Goal: Information Seeking & Learning: Learn about a topic

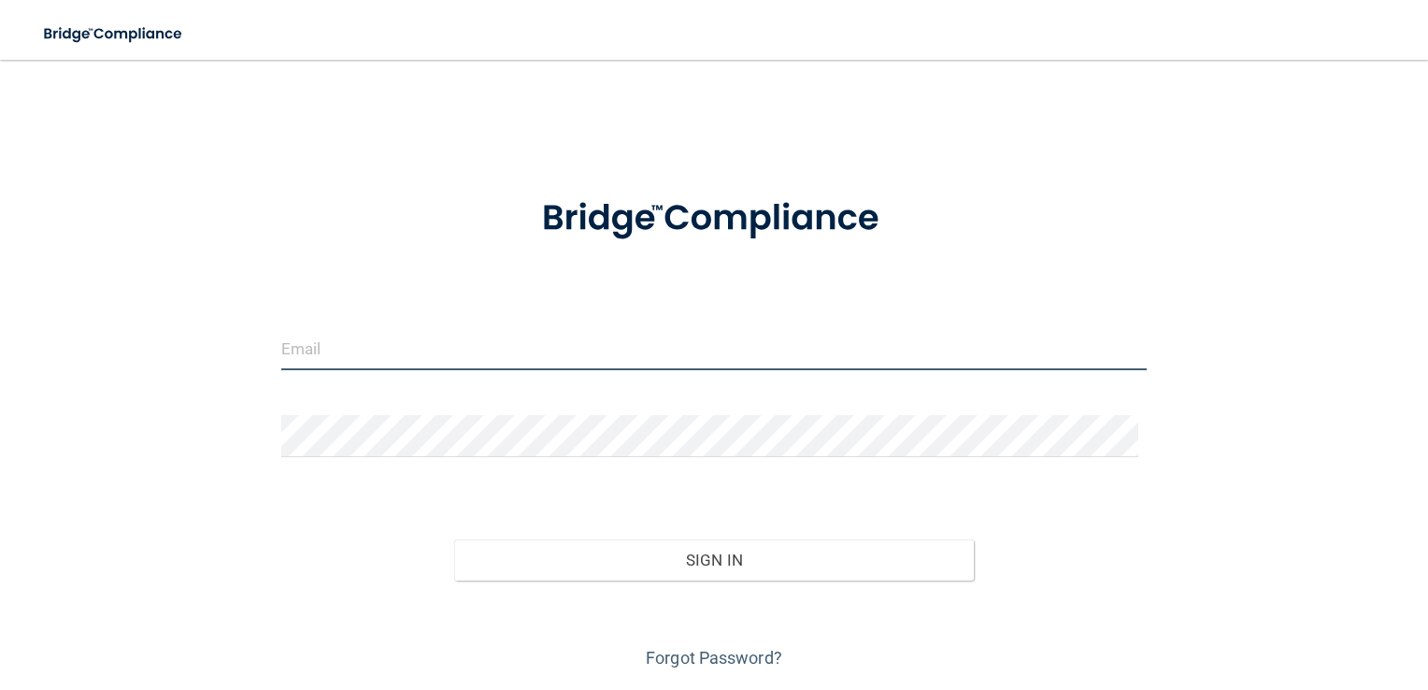
click at [381, 347] on input "email" at bounding box center [714, 349] width 866 height 42
type input "[EMAIL_ADDRESS][DOMAIN_NAME]"
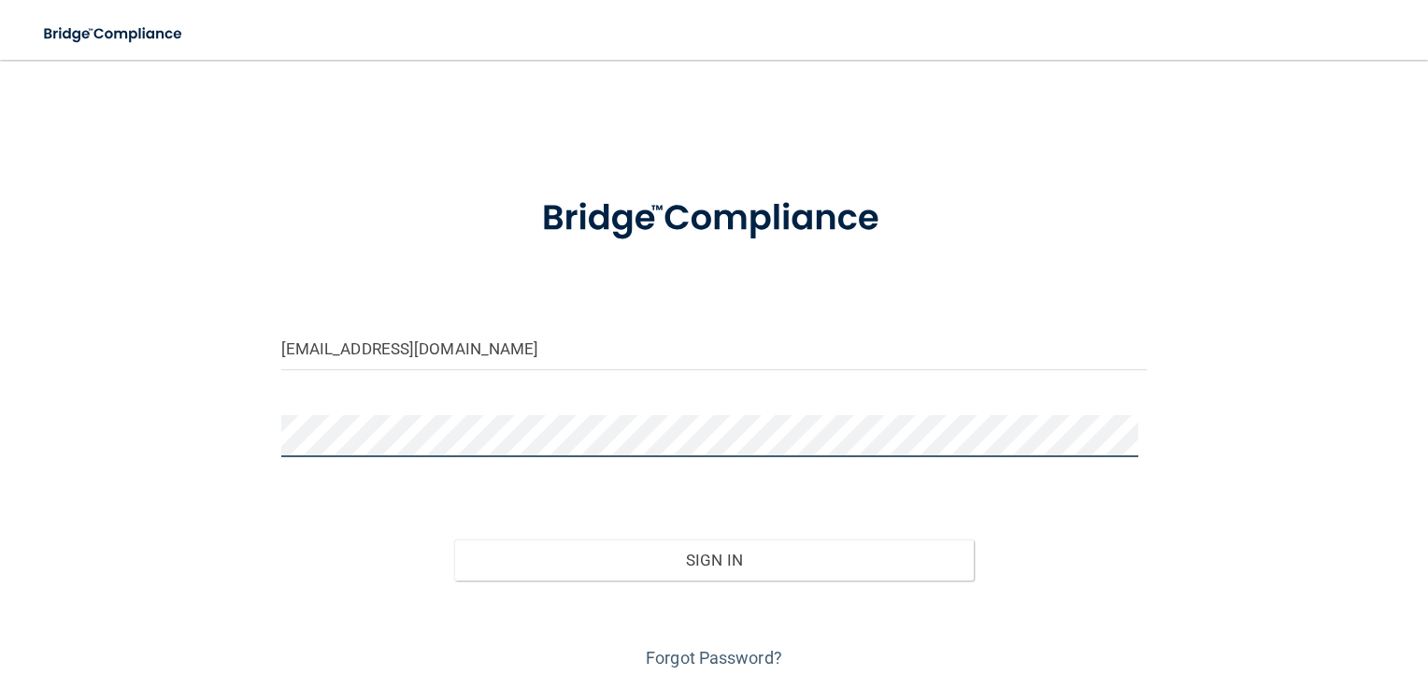
click at [454, 539] on button "Sign In" at bounding box center [714, 559] width 520 height 41
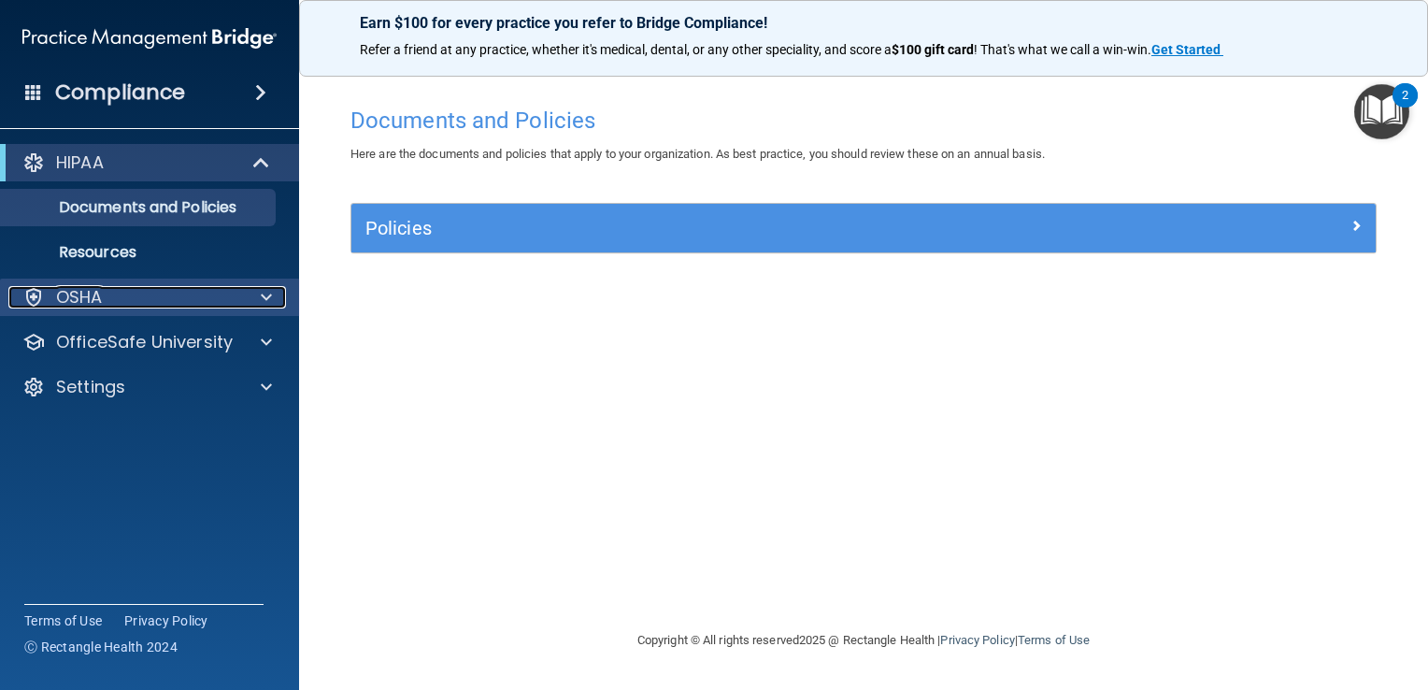
click at [276, 297] on div at bounding box center [263, 297] width 47 height 22
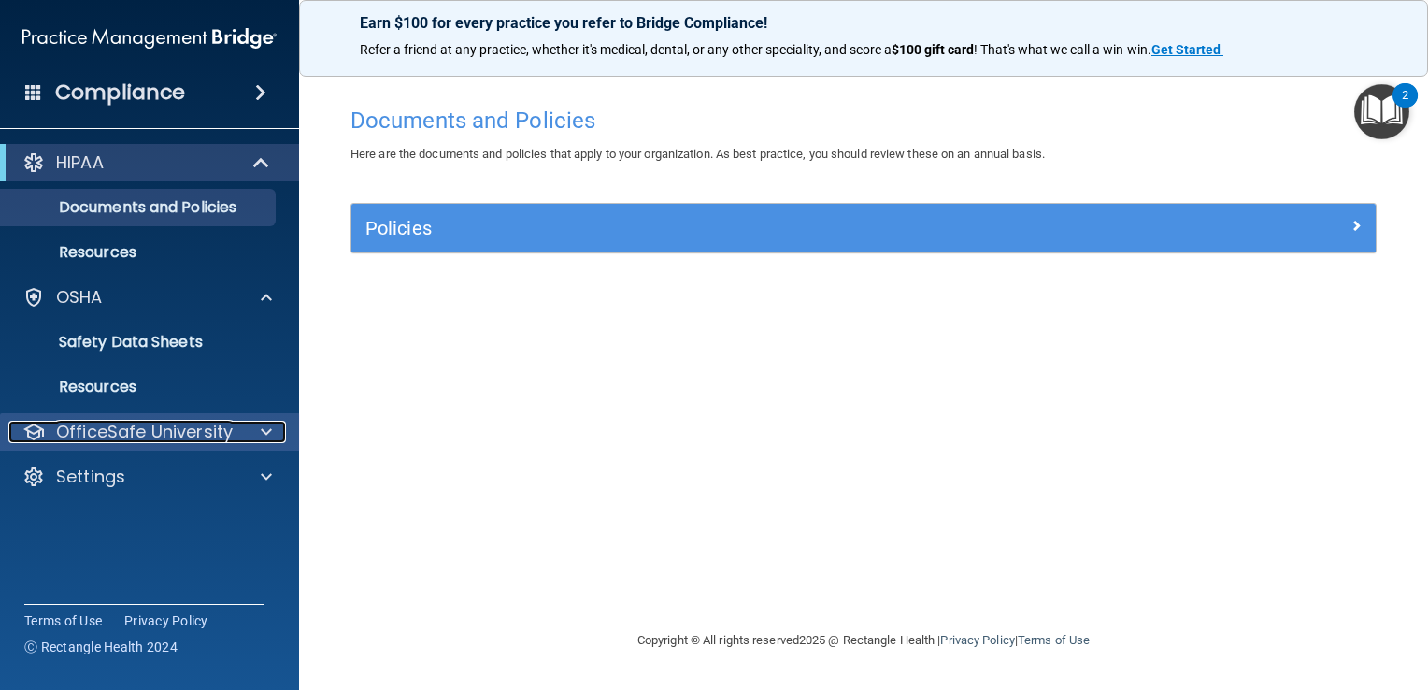
click at [269, 431] on span at bounding box center [266, 431] width 11 height 22
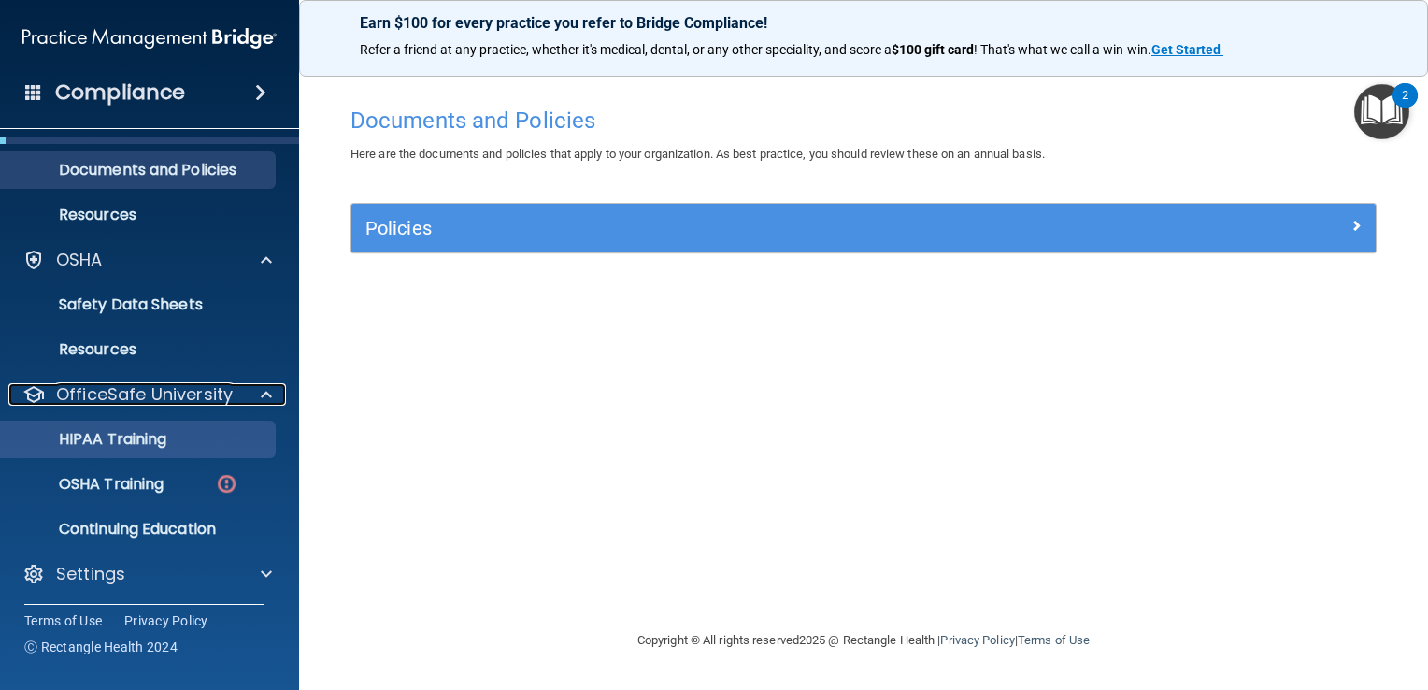
scroll to position [40, 0]
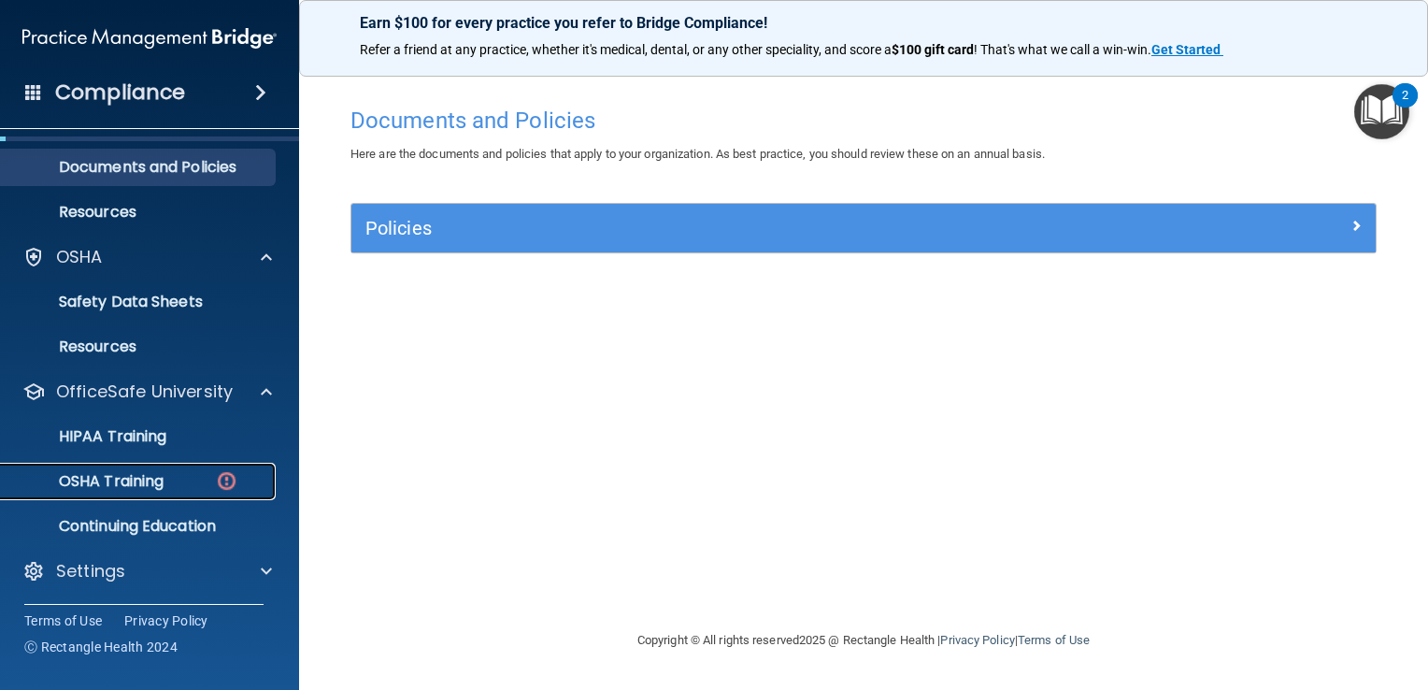
click at [137, 474] on p "OSHA Training" at bounding box center [87, 481] width 151 height 19
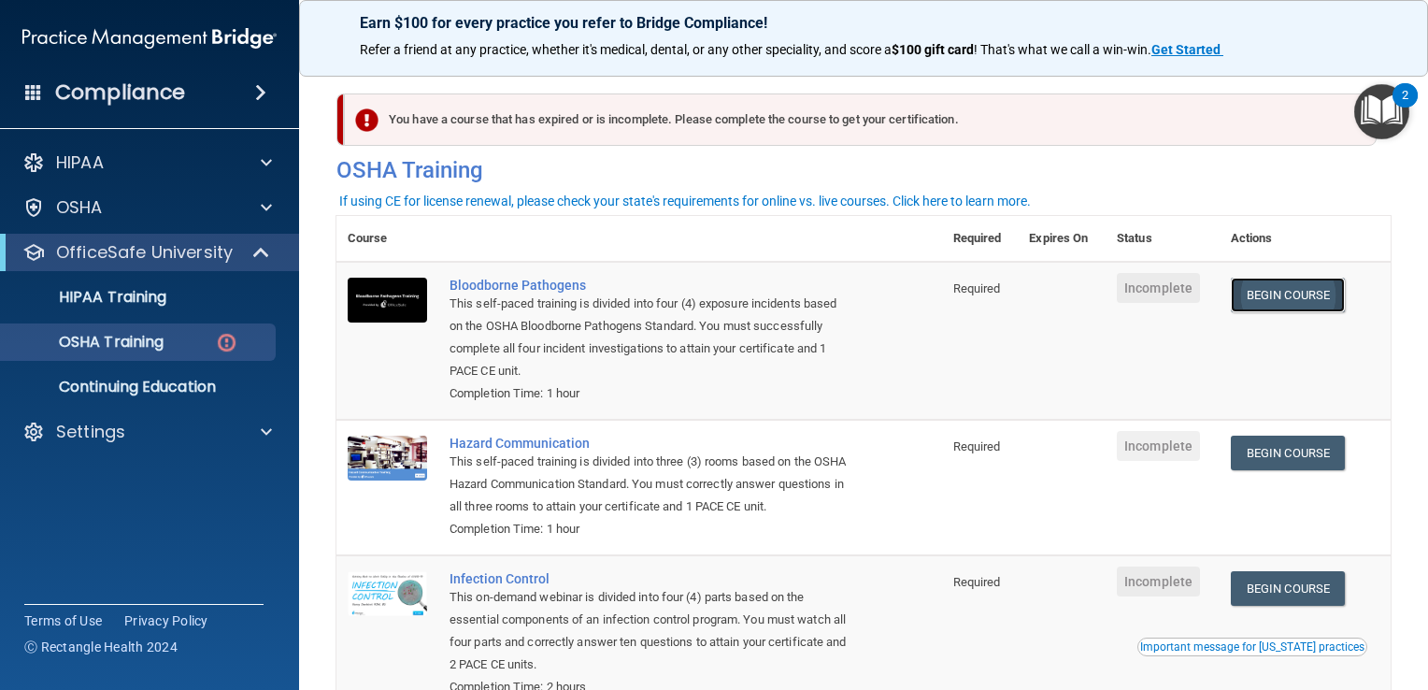
click at [1312, 293] on link "Begin Course" at bounding box center [1288, 295] width 114 height 35
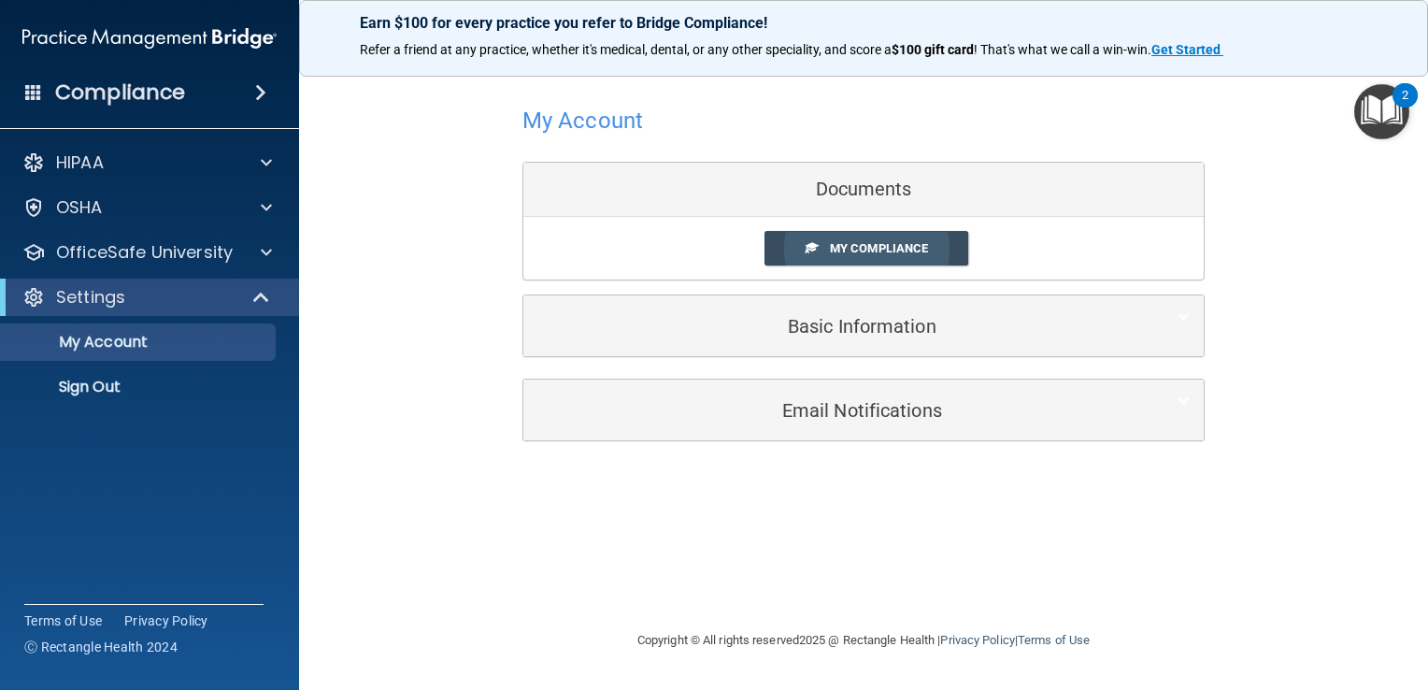
click at [893, 247] on span "My Compliance" at bounding box center [879, 248] width 98 height 14
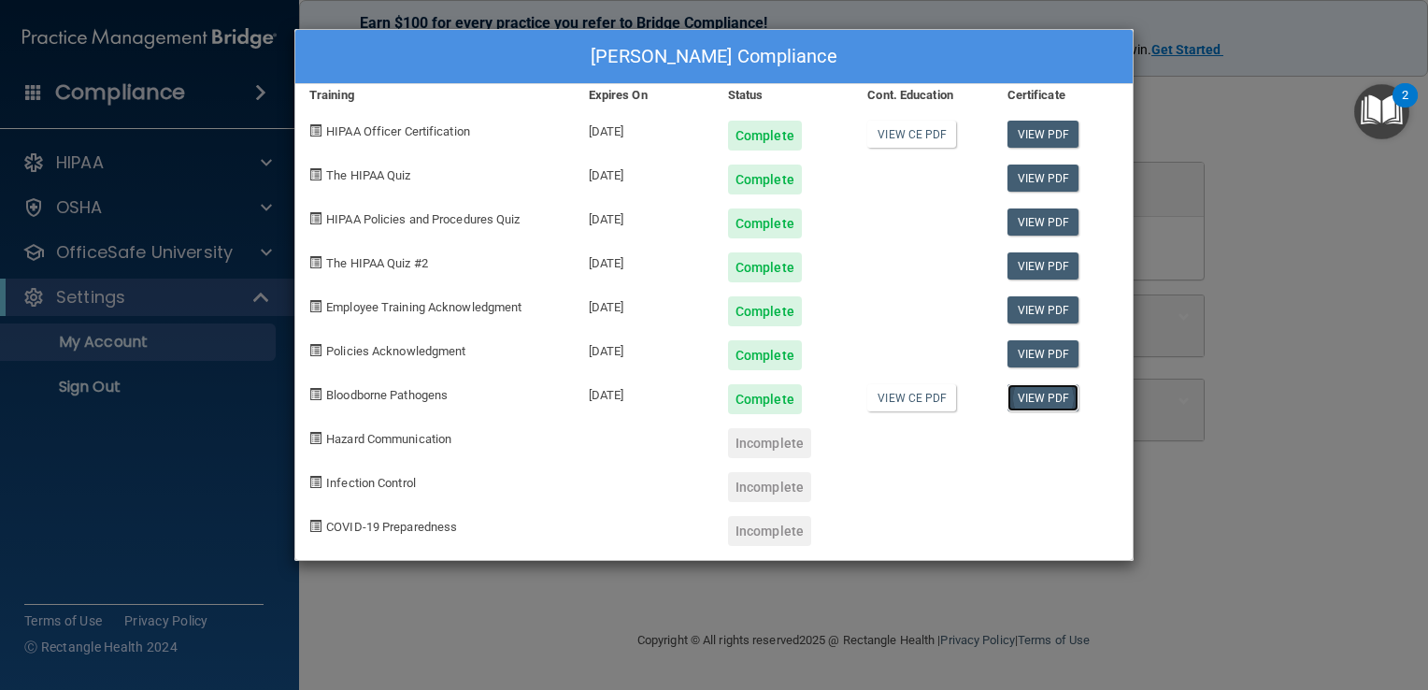
click at [1043, 400] on link "View PDF" at bounding box center [1043, 397] width 72 height 27
click at [900, 400] on link "View CE PDF" at bounding box center [911, 397] width 89 height 27
click at [1316, 33] on div "Trisa Hart's Compliance Training Expires On Status Cont. Education Certificate …" at bounding box center [714, 345] width 1428 height 690
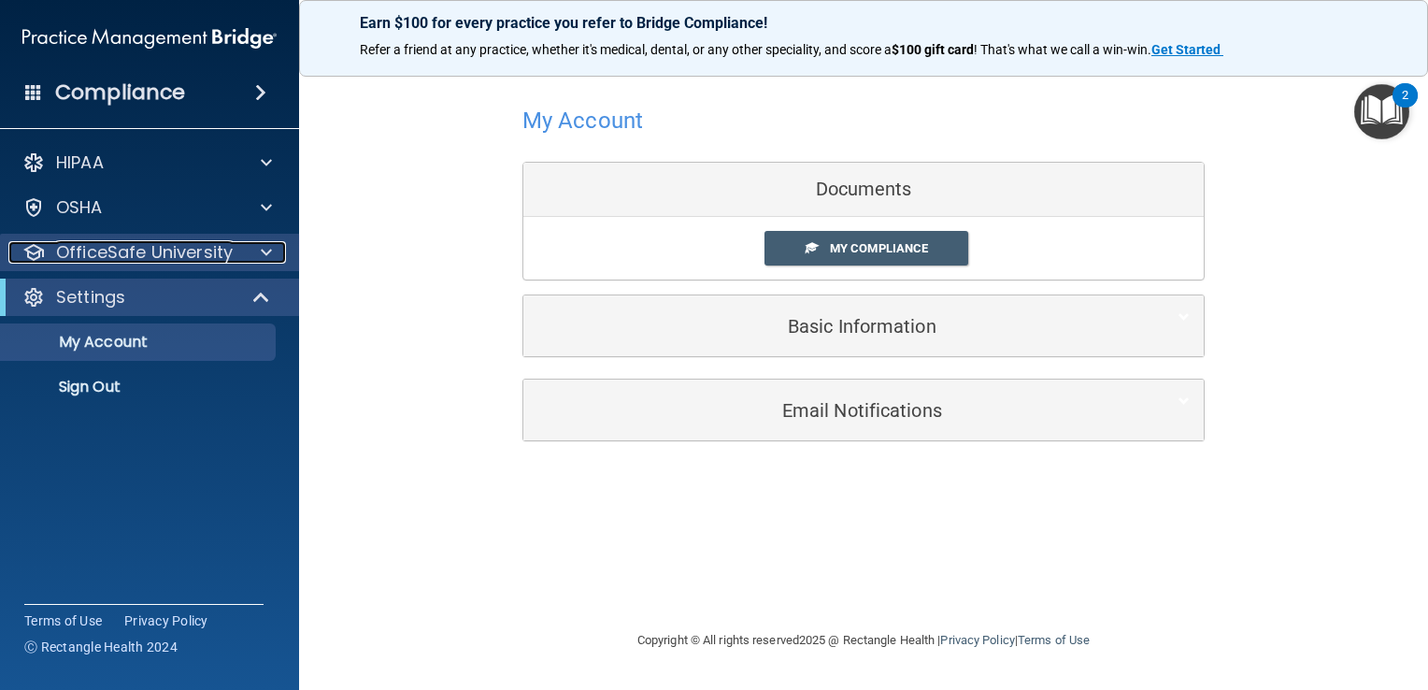
click at [273, 249] on div at bounding box center [263, 252] width 47 height 22
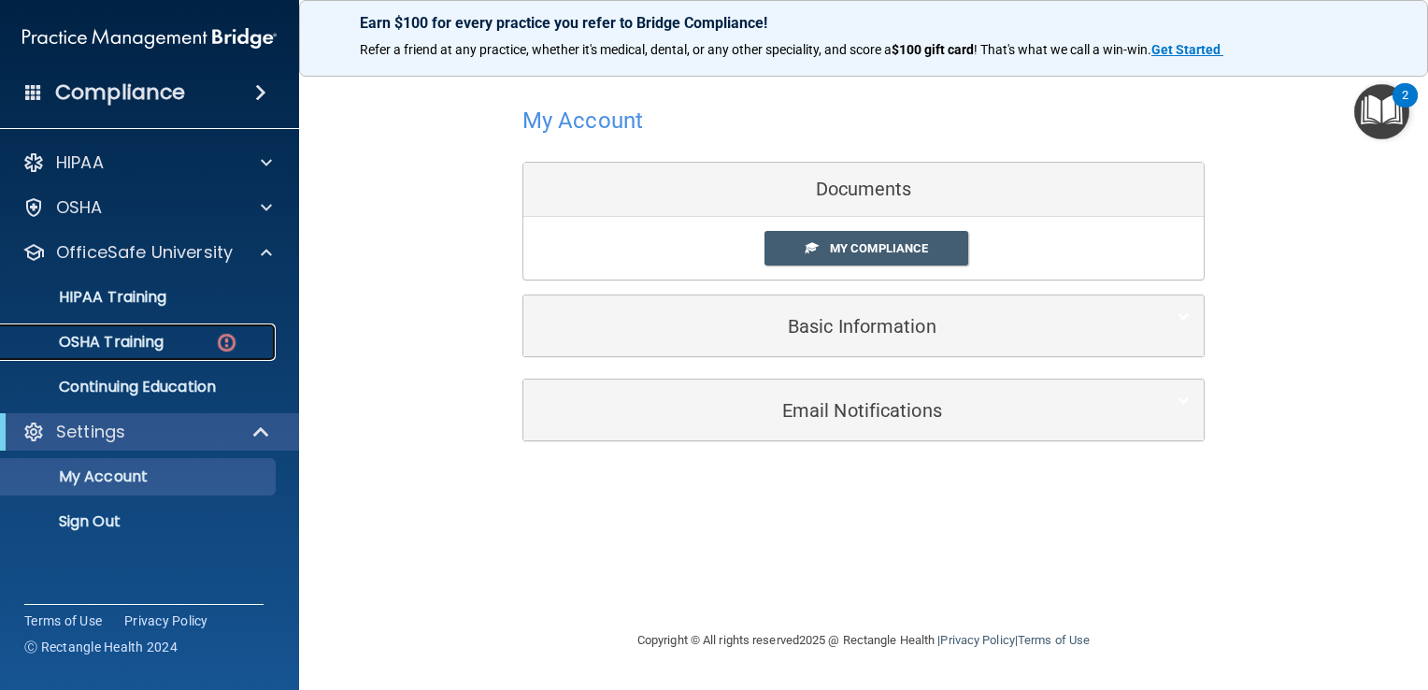
click at [161, 342] on p "OSHA Training" at bounding box center [87, 342] width 151 height 19
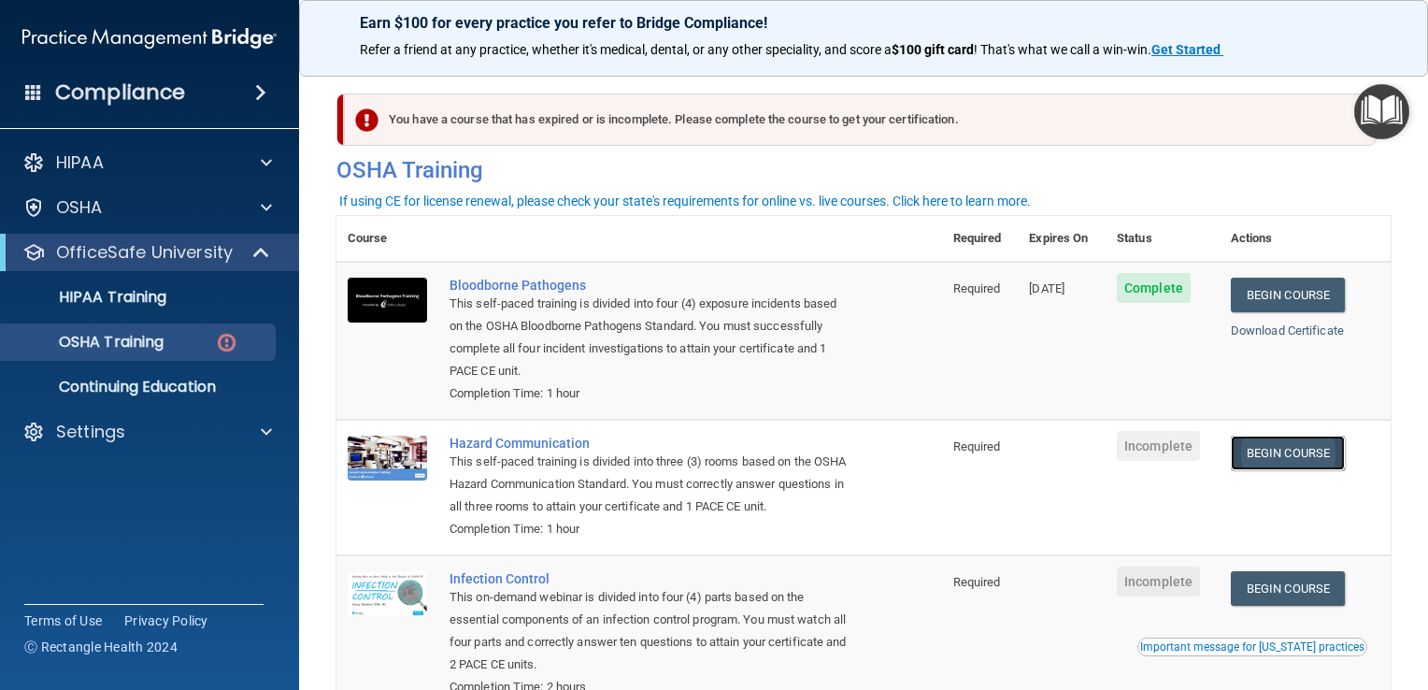
click at [1301, 451] on link "Begin Course" at bounding box center [1288, 452] width 114 height 35
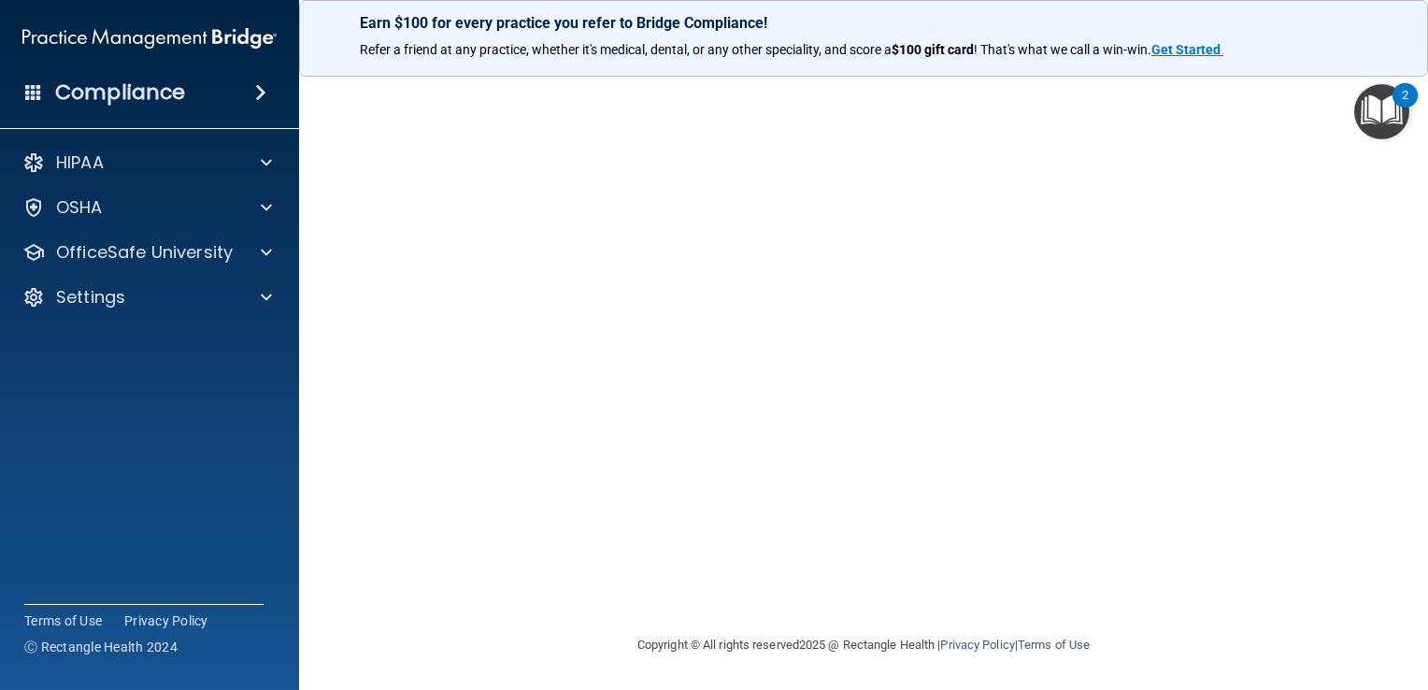
scroll to position [12, 0]
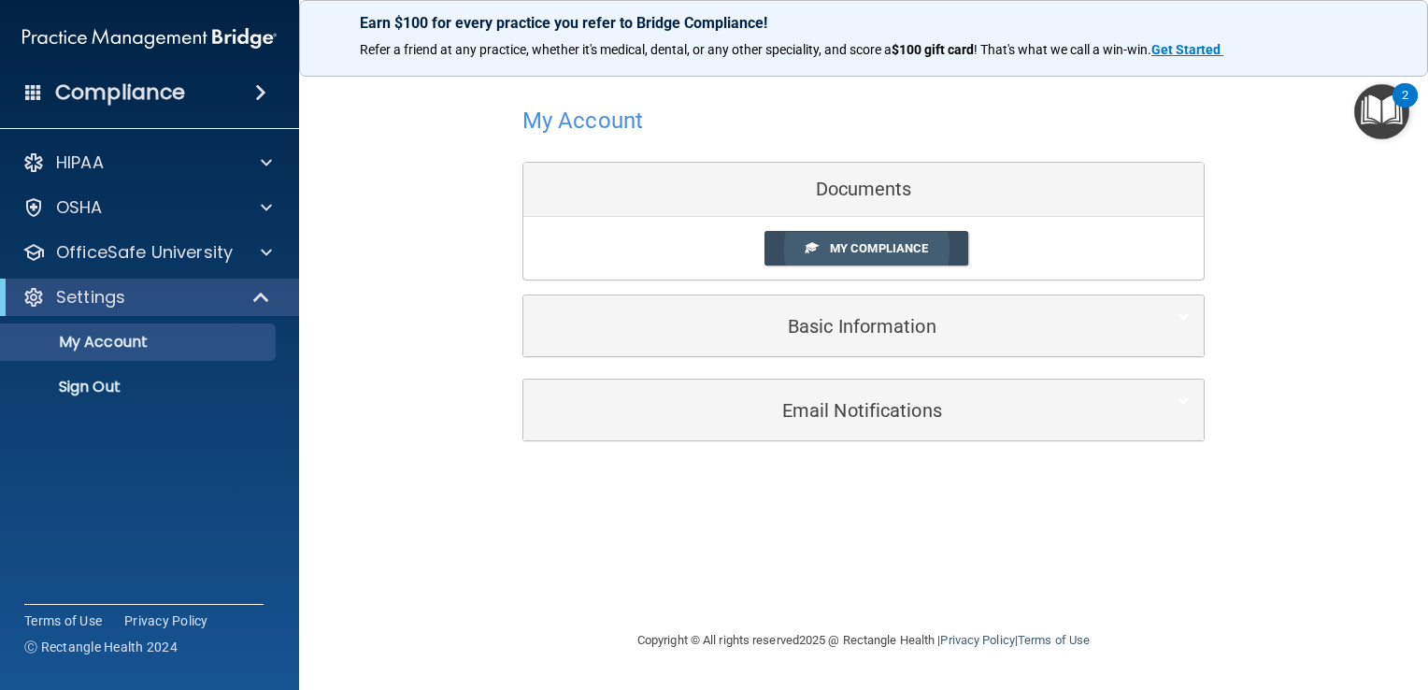
click at [868, 249] on span "My Compliance" at bounding box center [879, 248] width 98 height 14
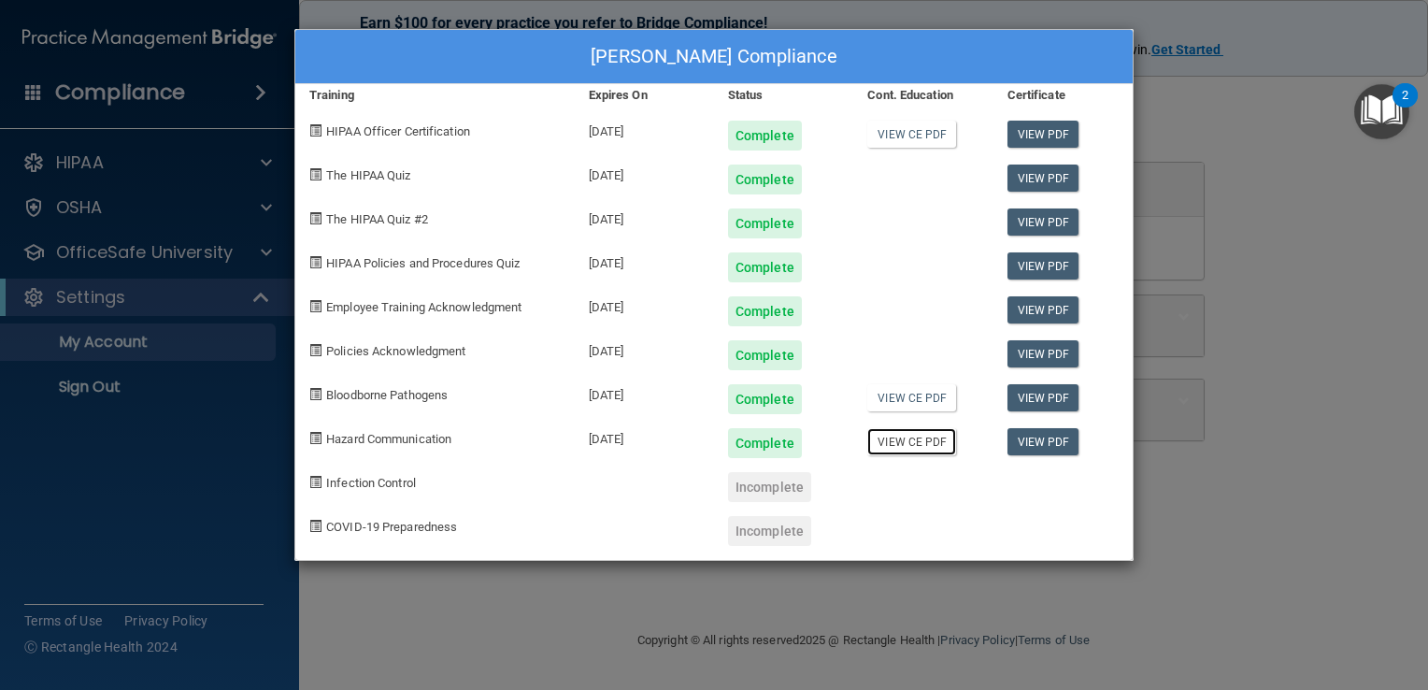
click at [908, 441] on link "View CE PDF" at bounding box center [911, 441] width 89 height 27
click at [235, 402] on div "[PERSON_NAME] Compliance Training Expires On Status Cont. Education Certificate…" at bounding box center [714, 345] width 1428 height 690
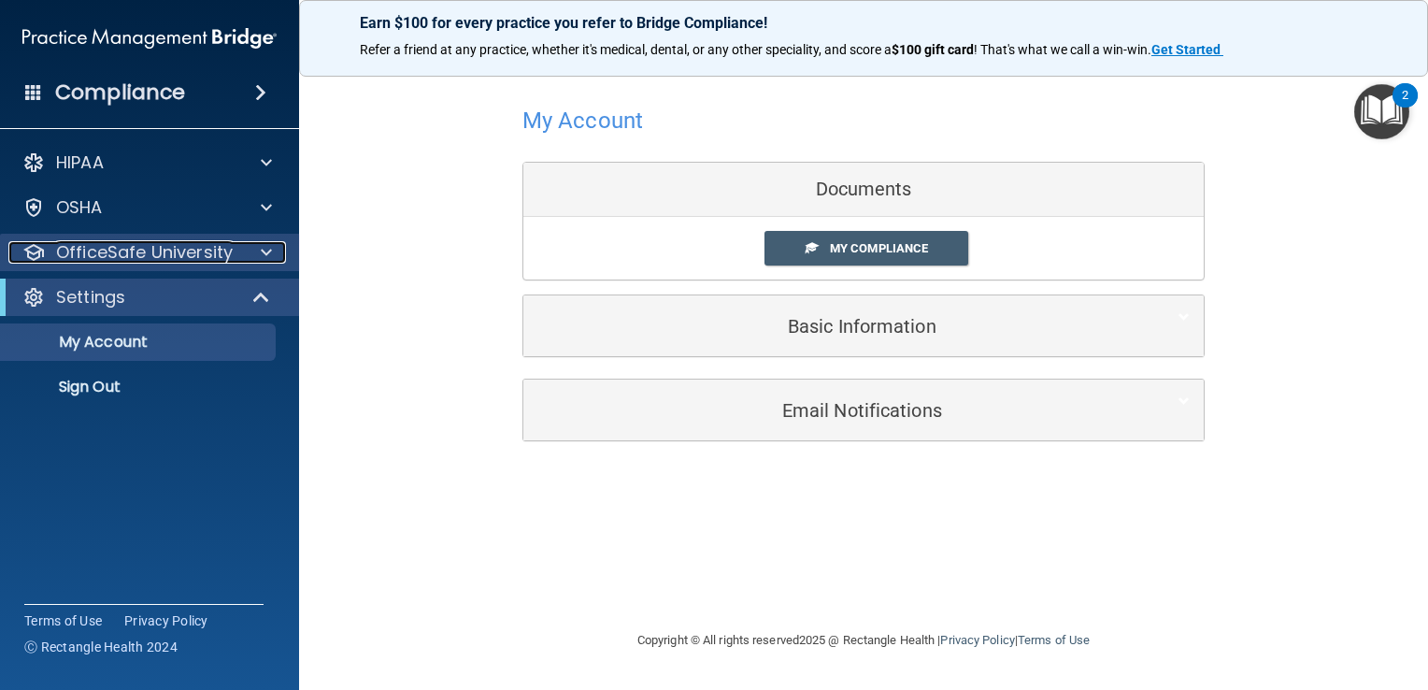
click at [265, 249] on span at bounding box center [266, 252] width 11 height 22
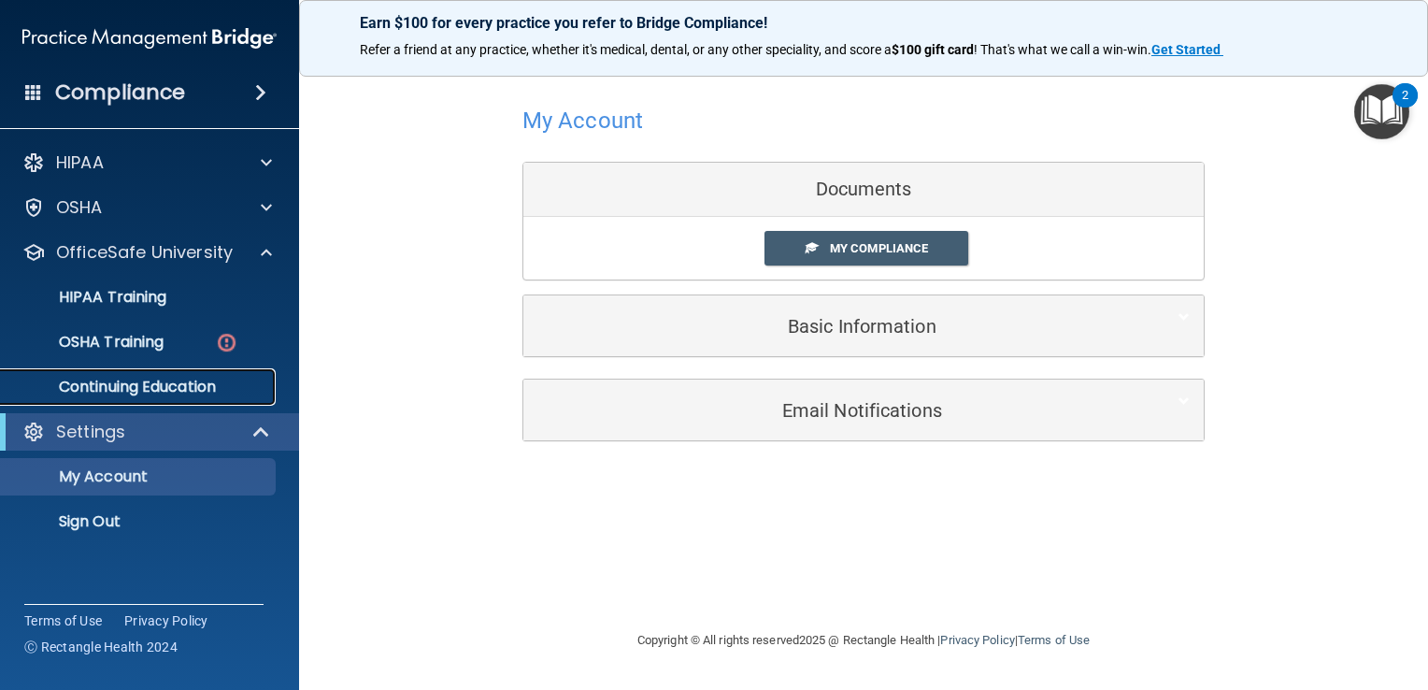
click at [202, 385] on p "Continuing Education" at bounding box center [139, 387] width 255 height 19
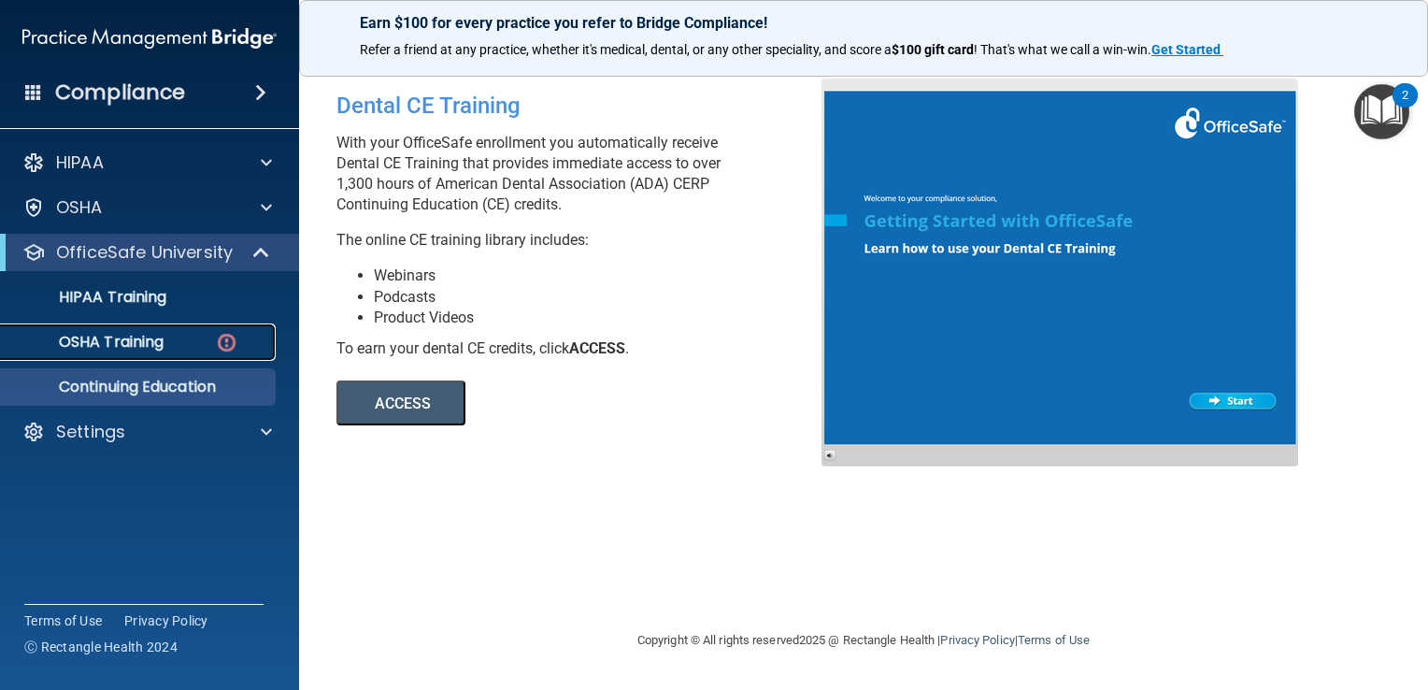
click at [164, 335] on p "OSHA Training" at bounding box center [87, 342] width 151 height 19
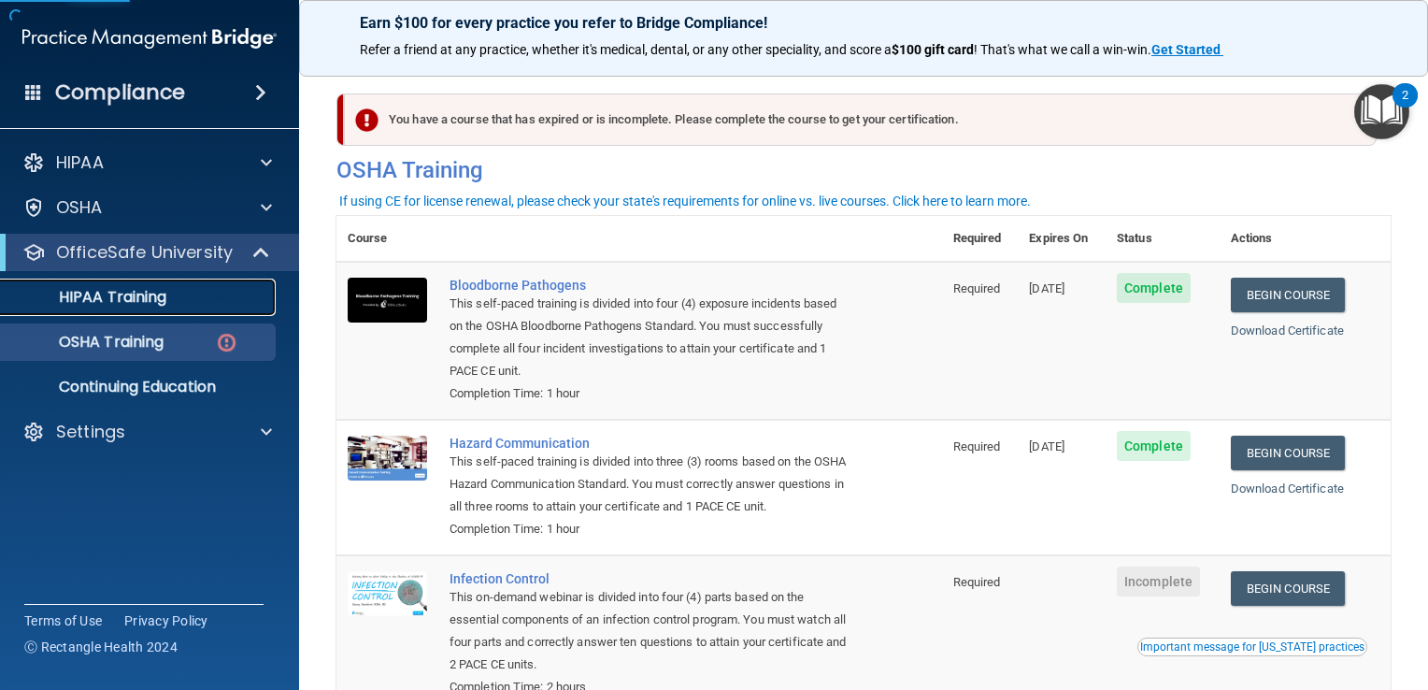
click at [172, 293] on div "HIPAA Training" at bounding box center [139, 297] width 255 height 19
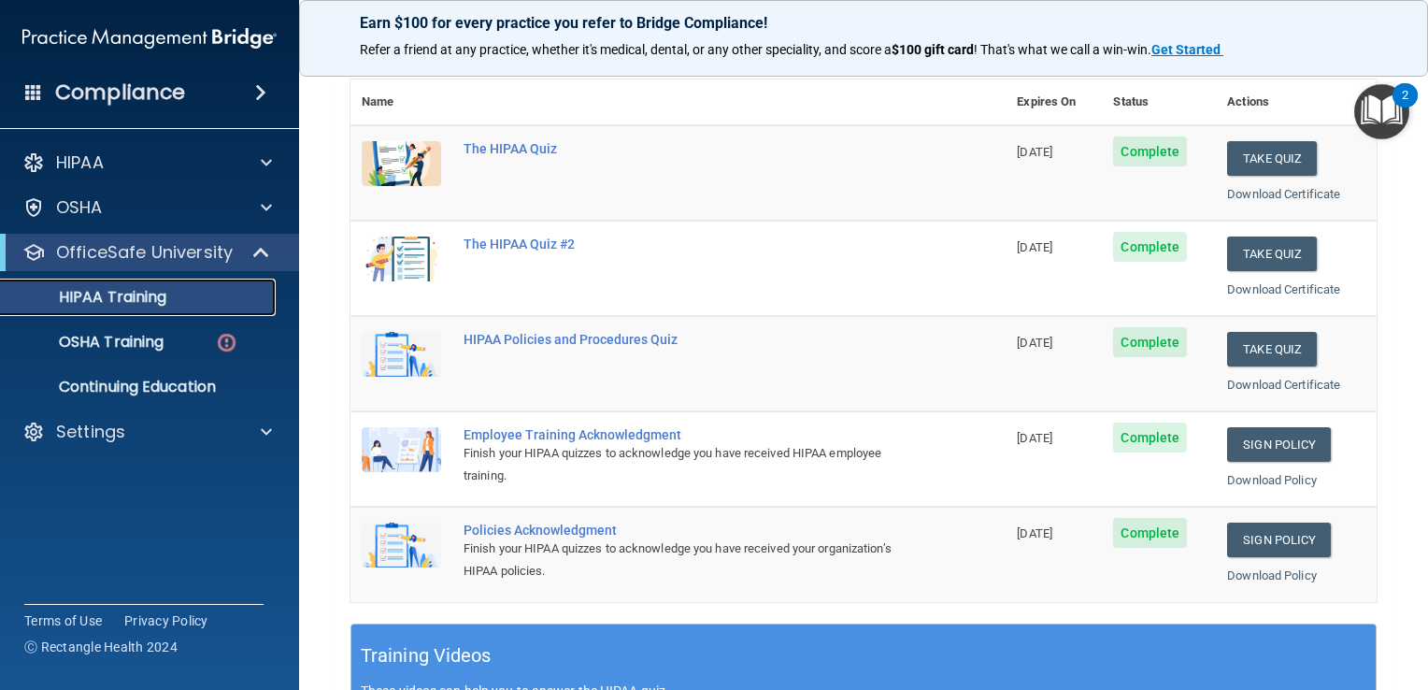
scroll to position [249, 0]
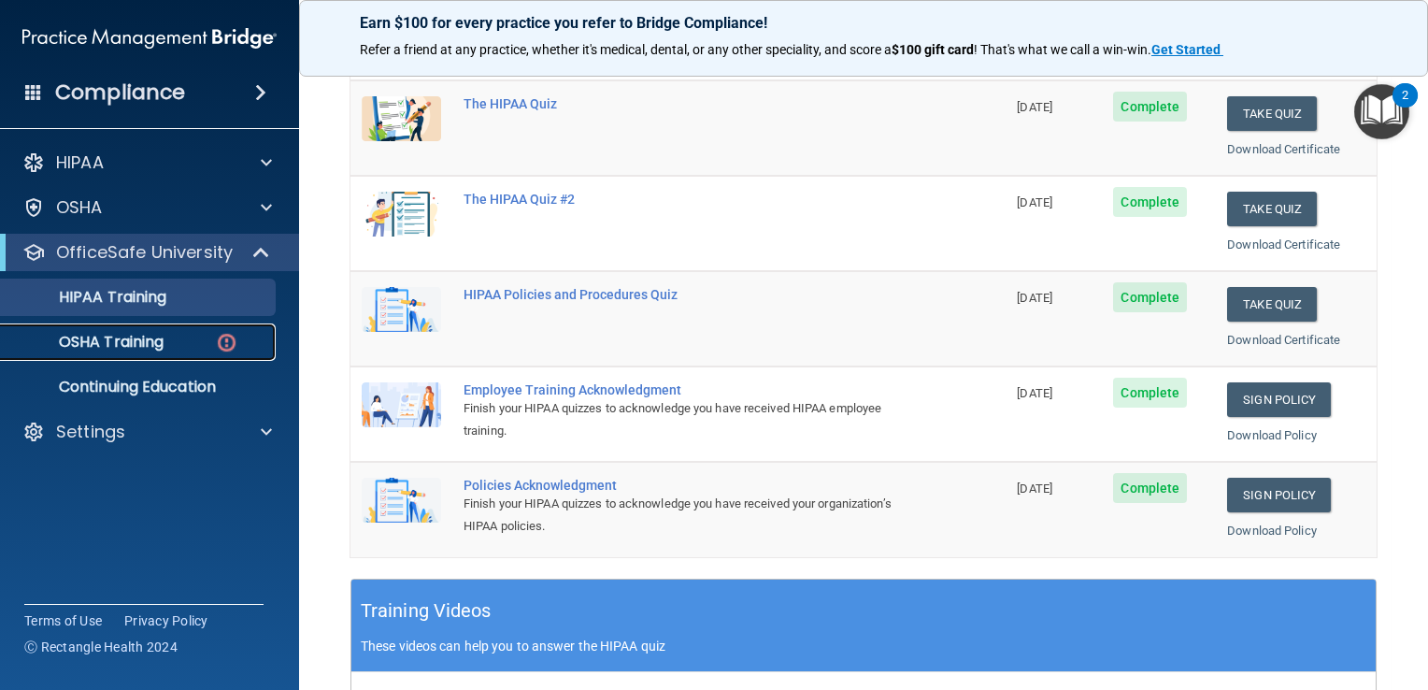
click at [107, 342] on p "OSHA Training" at bounding box center [87, 342] width 151 height 19
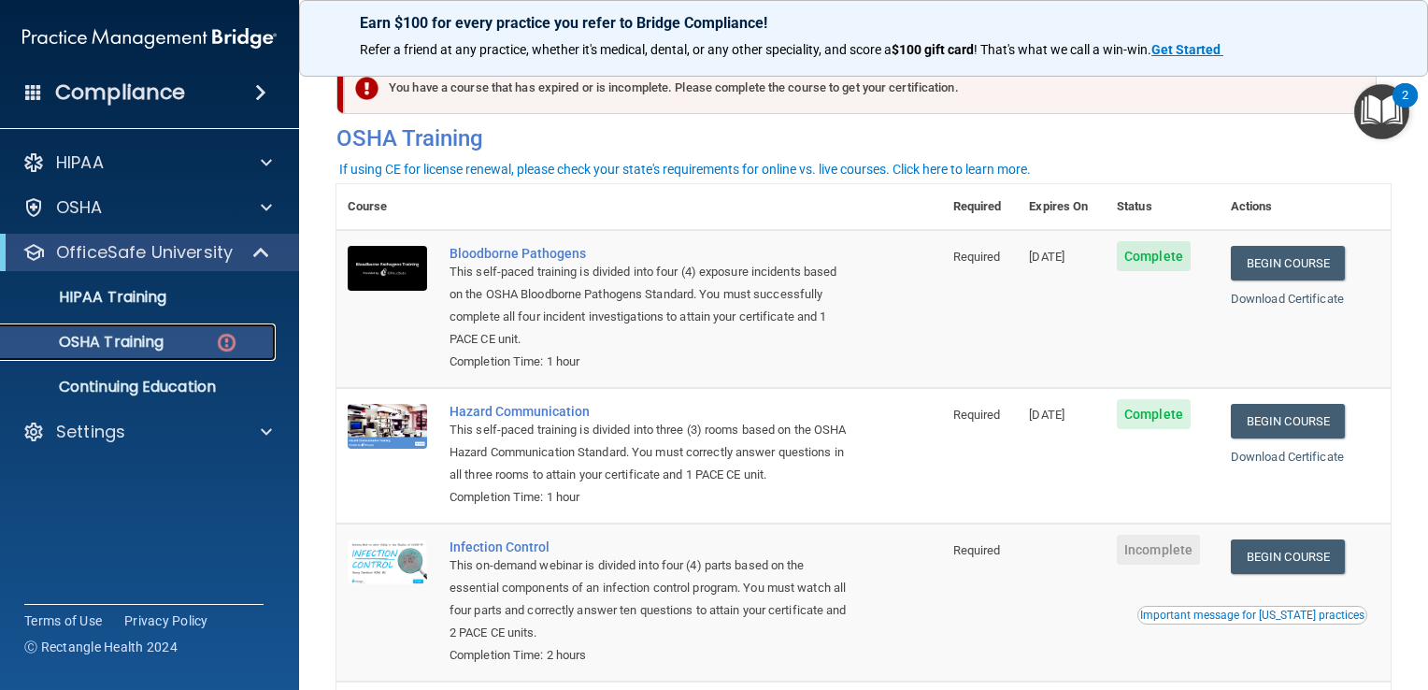
scroll to position [31, 0]
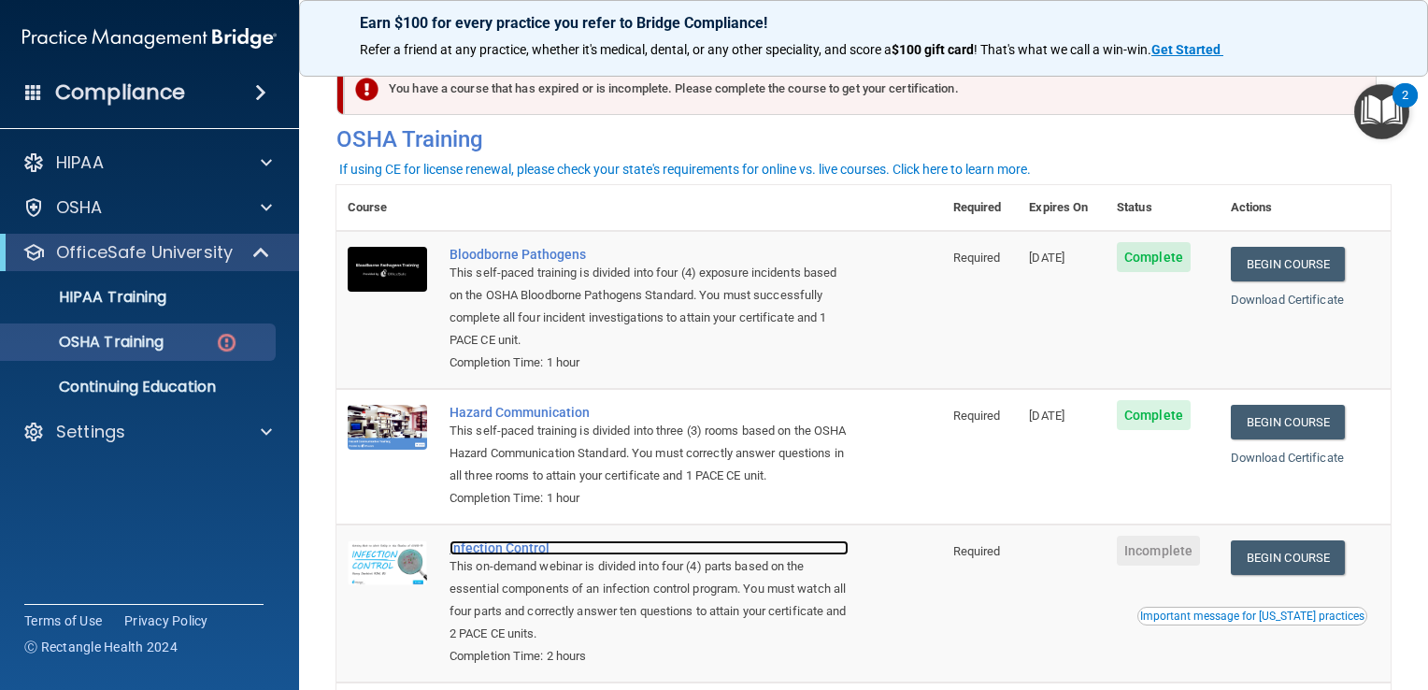
click at [491, 555] on div "Infection Control" at bounding box center [648, 547] width 399 height 15
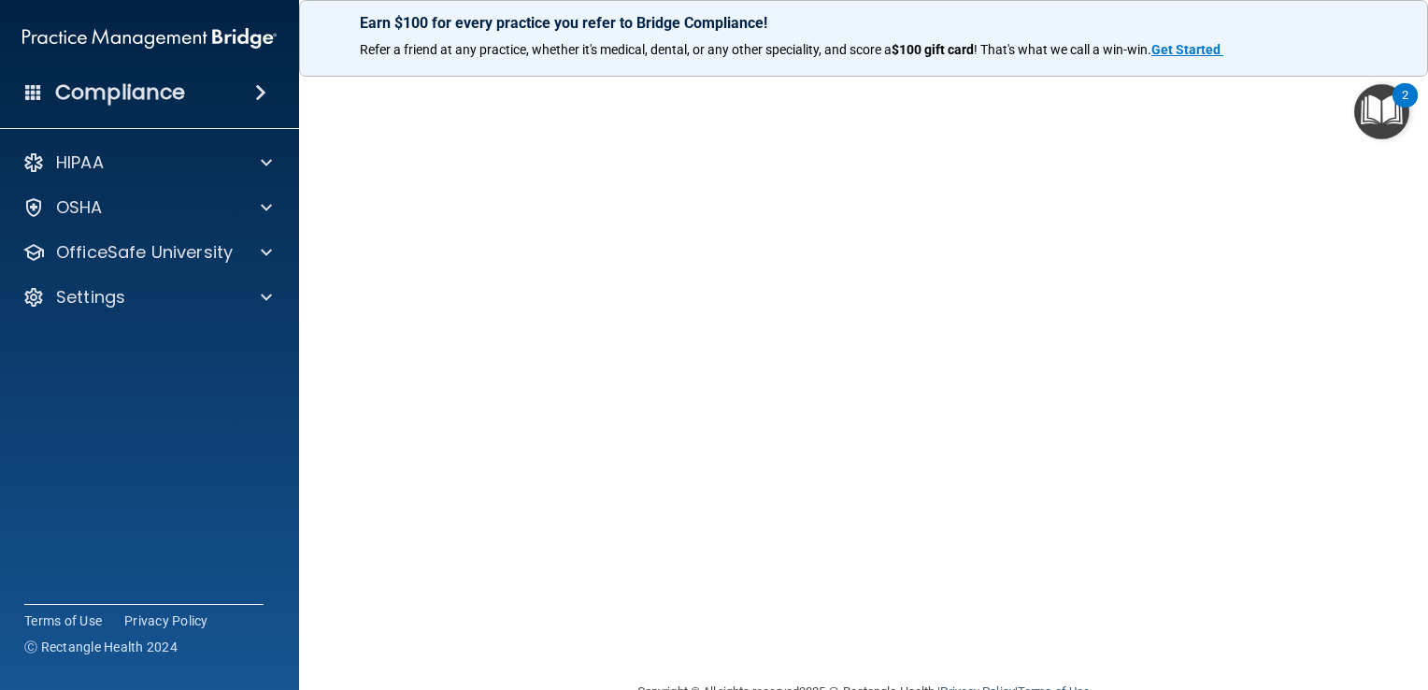
scroll to position [78, 0]
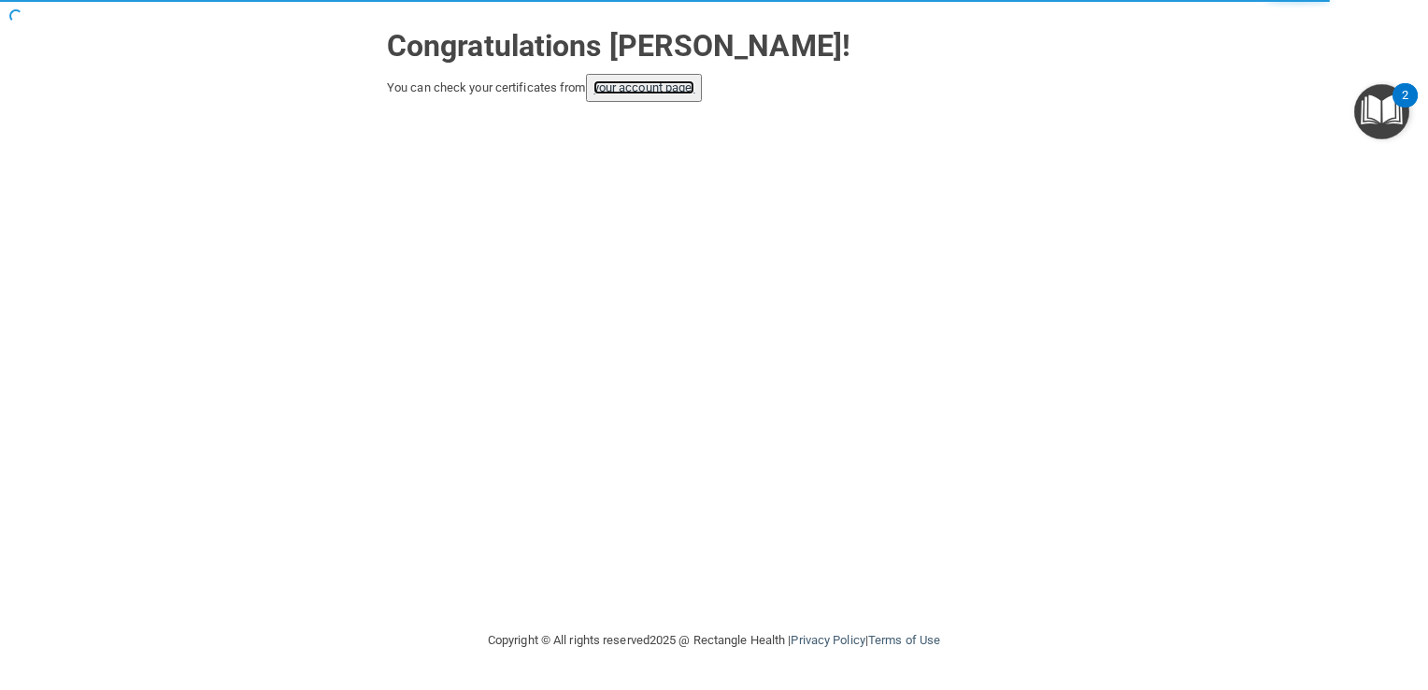
click at [650, 91] on link "your account page!" at bounding box center [644, 87] width 102 height 14
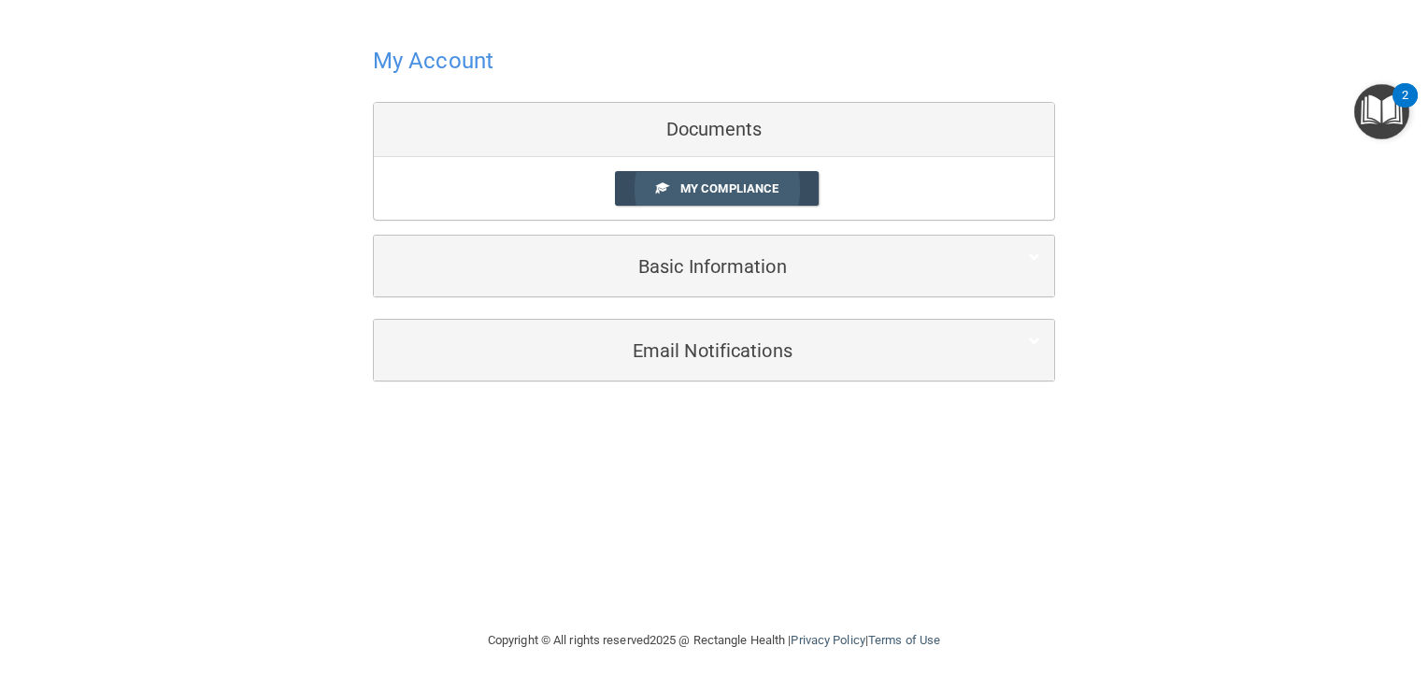
click at [728, 187] on span "My Compliance" at bounding box center [729, 188] width 98 height 14
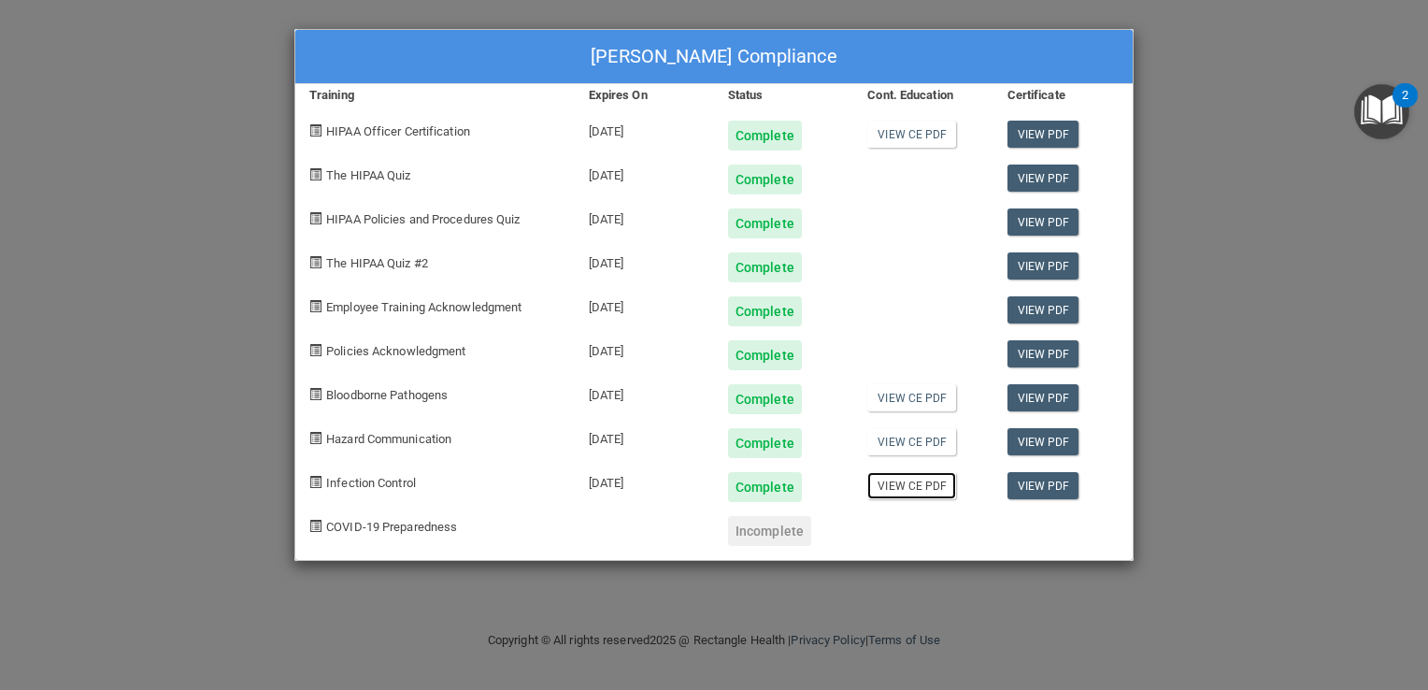
click at [933, 486] on link "View CE PDF" at bounding box center [911, 485] width 89 height 27
